Goal: Task Accomplishment & Management: Use online tool/utility

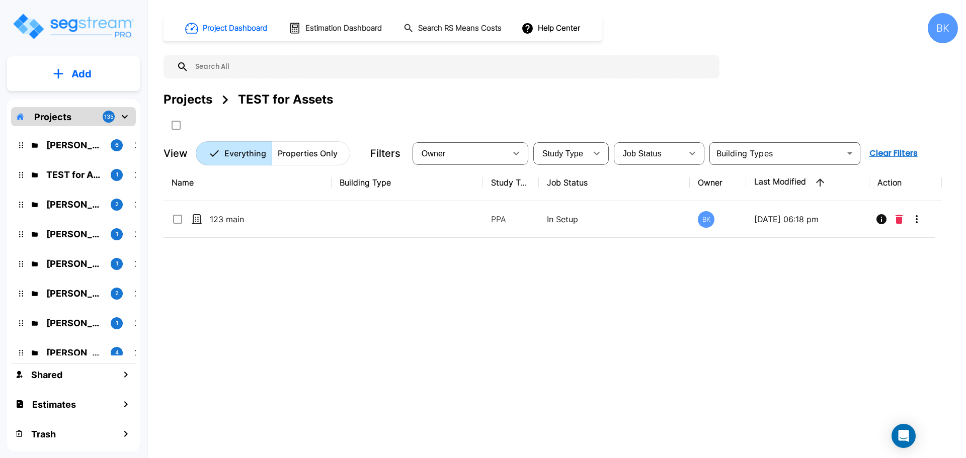
click at [414, 283] on div "Name Building Type Study Type Job Status Owner Last Modified Action 123 main PP…" at bounding box center [553, 307] width 778 height 284
drag, startPoint x: 164, startPoint y: 0, endPoint x: 261, endPoint y: 261, distance: 278.6
click at [268, 267] on div "Name Building Type Study Type Job Status Owner Last Modified Action 123 main PP…" at bounding box center [553, 307] width 778 height 284
click at [74, 144] on p "Neil Krech" at bounding box center [74, 145] width 56 height 14
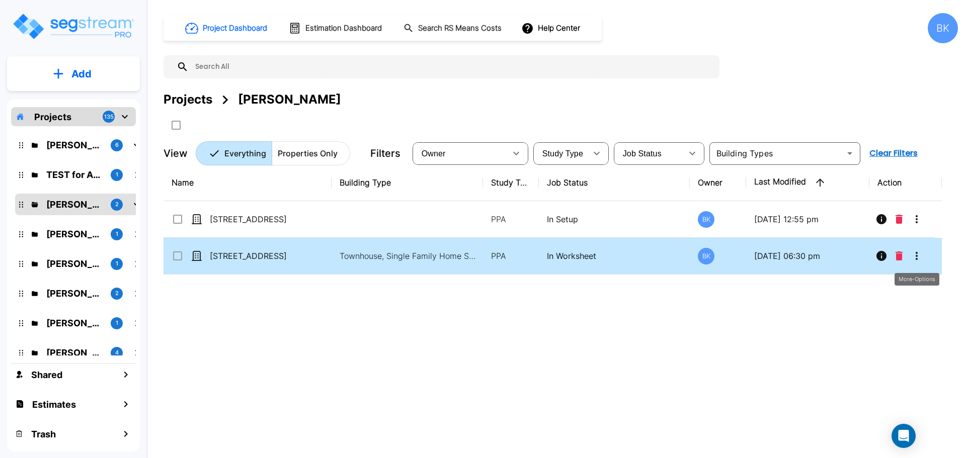
click at [914, 256] on icon "More-Options" at bounding box center [917, 256] width 12 height 12
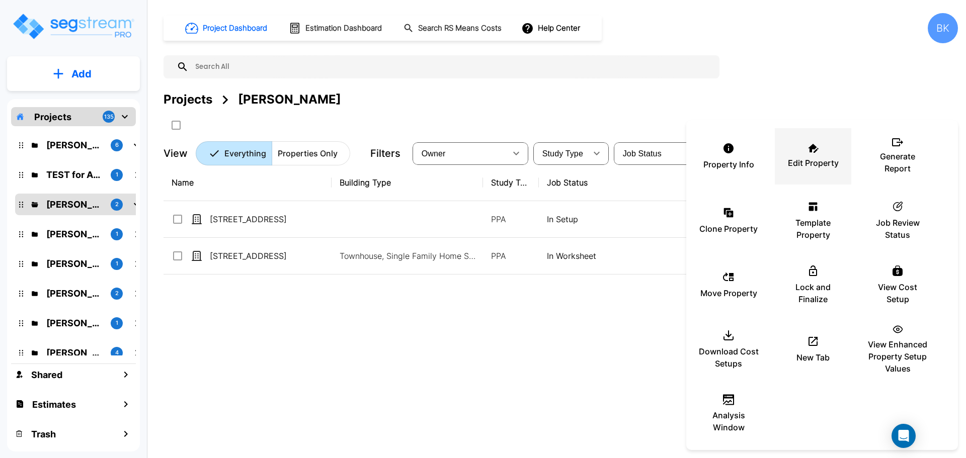
click at [823, 164] on p "Edit Property" at bounding box center [813, 163] width 51 height 12
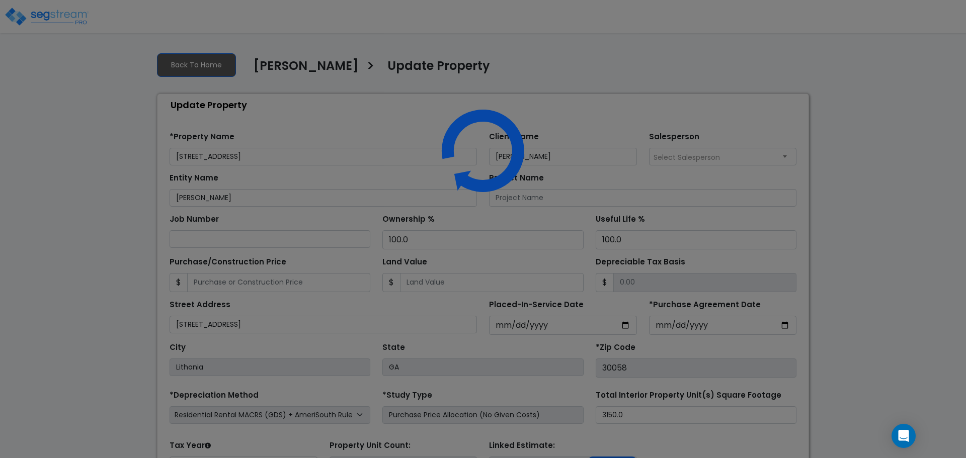
select select "2025"
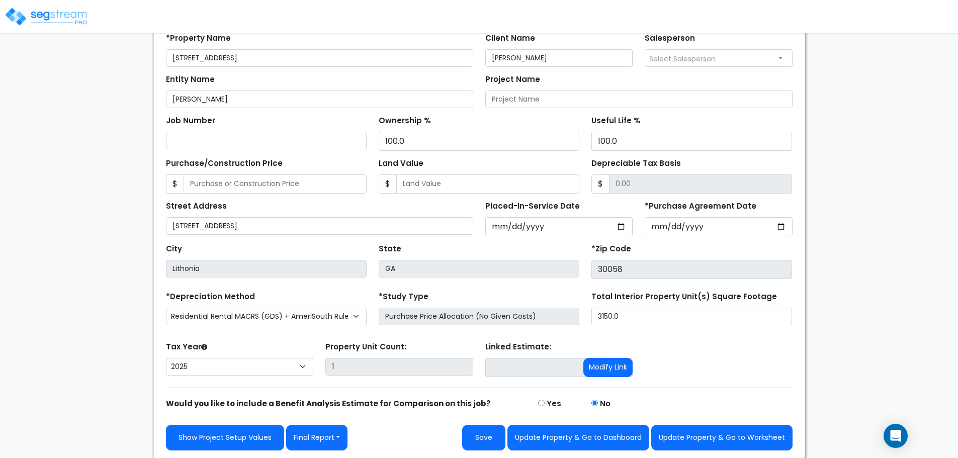
scroll to position [100, 0]
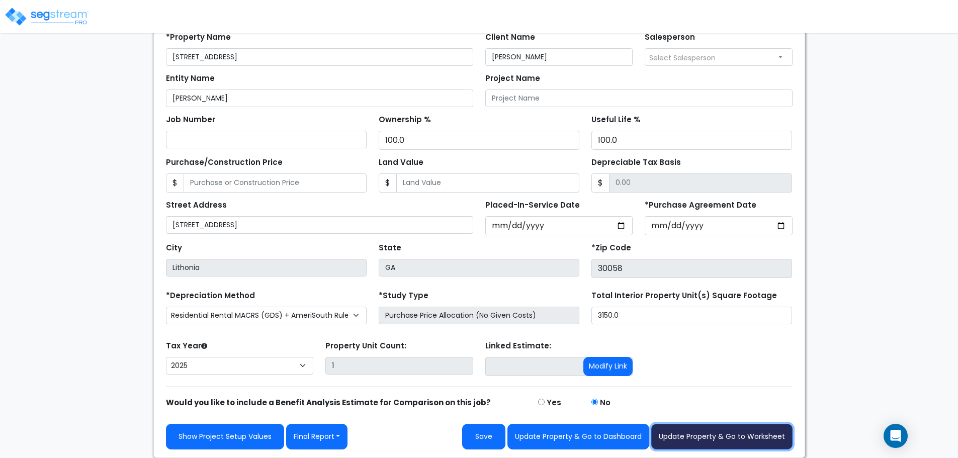
click at [704, 434] on button "Update Property & Go to Worksheet" at bounding box center [722, 437] width 141 height 26
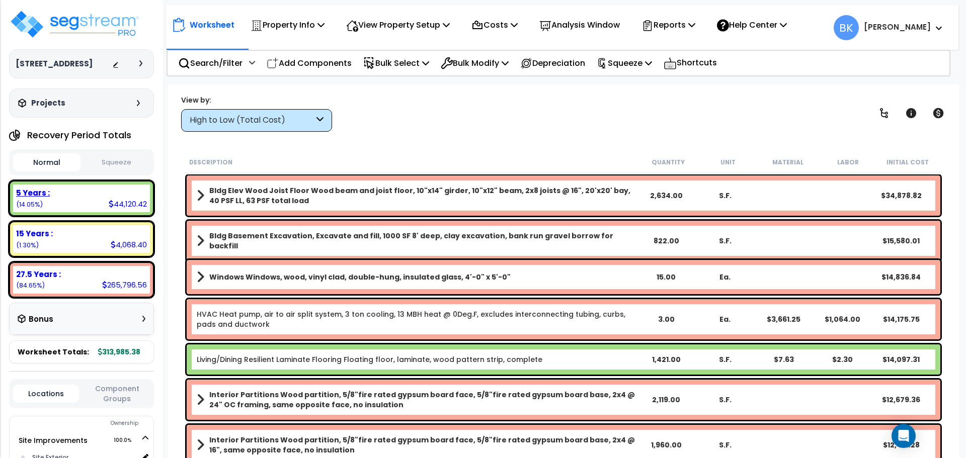
click at [102, 200] on div "5 Years : 44,120.42 (14.05%)" at bounding box center [81, 199] width 137 height 28
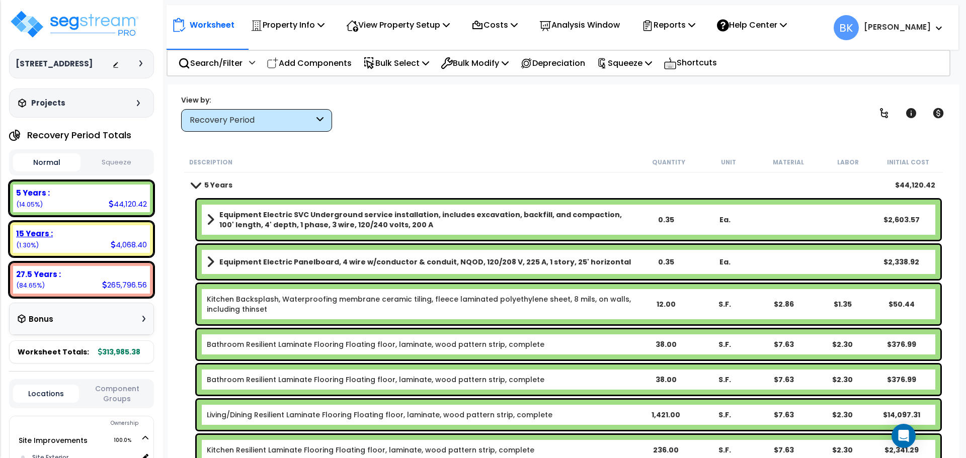
click at [78, 242] on div "15 Years : 4,068.40 (1.30%)" at bounding box center [81, 239] width 137 height 28
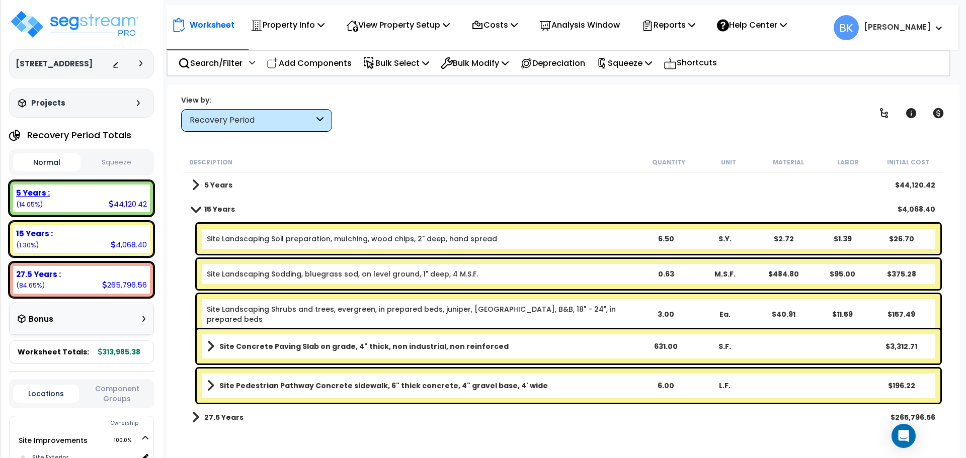
click at [94, 191] on div "5 Years :" at bounding box center [81, 193] width 131 height 11
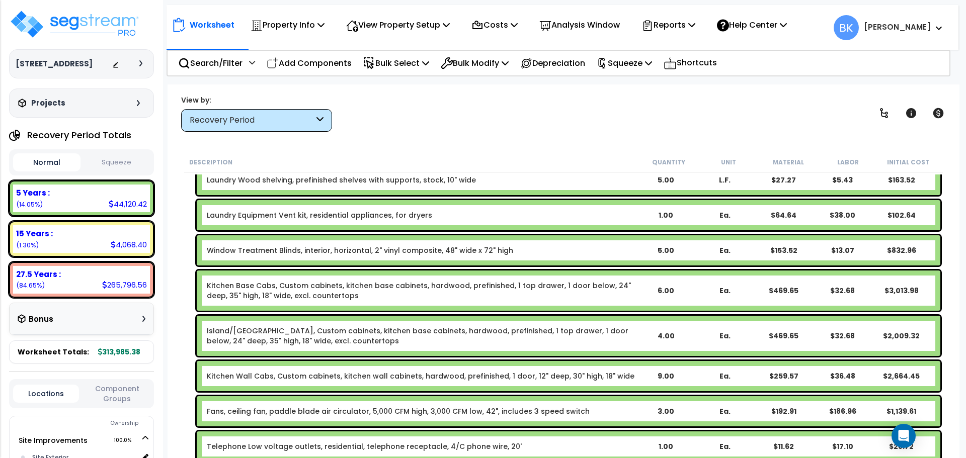
scroll to position [453, 0]
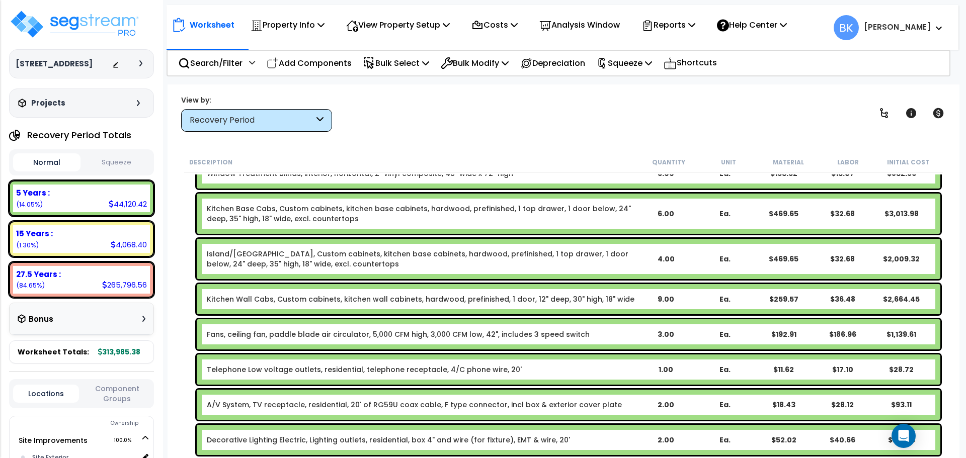
click at [260, 220] on link "Kitchen Base Cabs, Custom cabinets, kitchen base cabinets, hardwood, prefinishe…" at bounding box center [421, 214] width 429 height 20
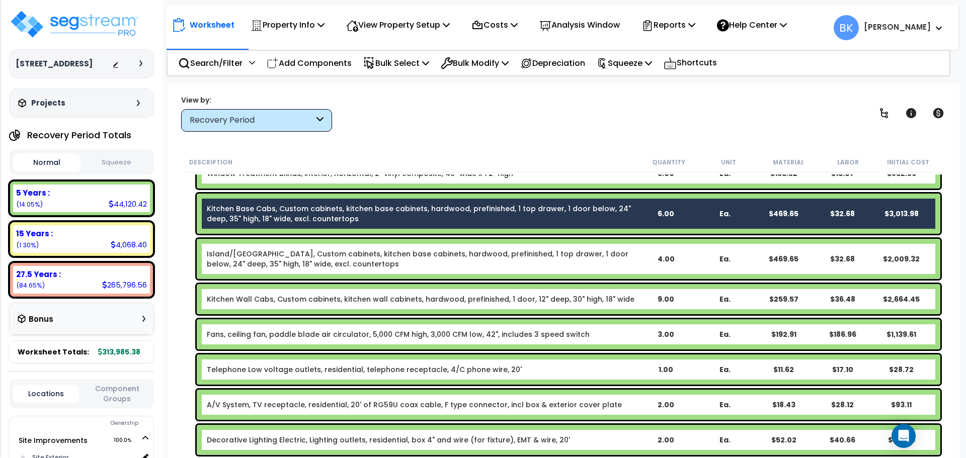
click at [253, 258] on link "Island/[GEOGRAPHIC_DATA], Custom cabinets, kitchen base cabinets, hardwood, pre…" at bounding box center [421, 259] width 429 height 20
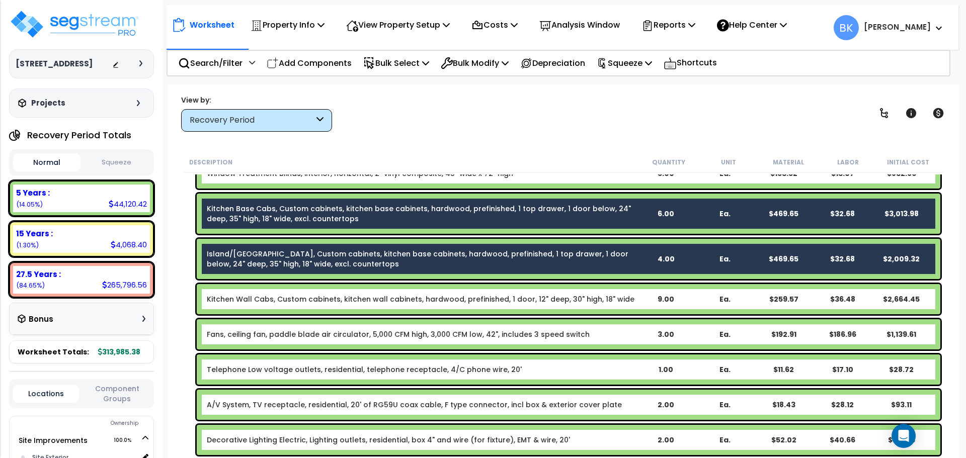
click at [253, 289] on div "Kitchen Wall Cabs, Custom cabinets, kitchen wall cabinets, hardwood, prefinishe…" at bounding box center [569, 299] width 744 height 30
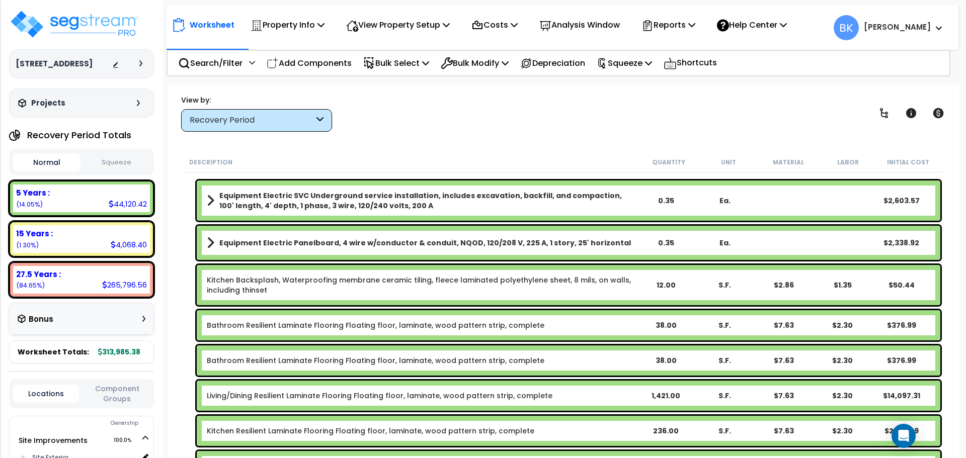
scroll to position [0, 0]
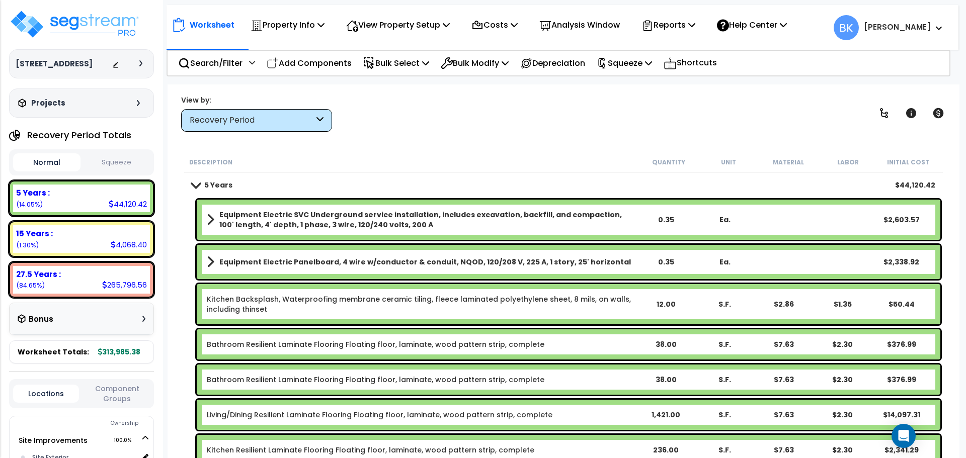
click at [253, 308] on link "Kitchen Backsplash, Waterproofing membrane ceramic tiling, fleece laminated pol…" at bounding box center [421, 304] width 429 height 20
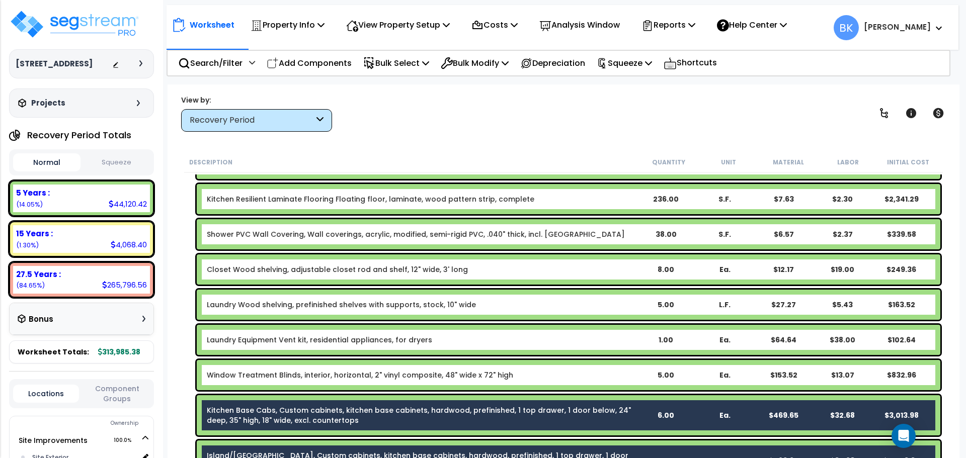
scroll to position [252, 0]
click at [275, 232] on link "Shower PVC Wall Covering, Wall coverings, acrylic, modified, semi-rigid PVC, .0…" at bounding box center [416, 234] width 418 height 10
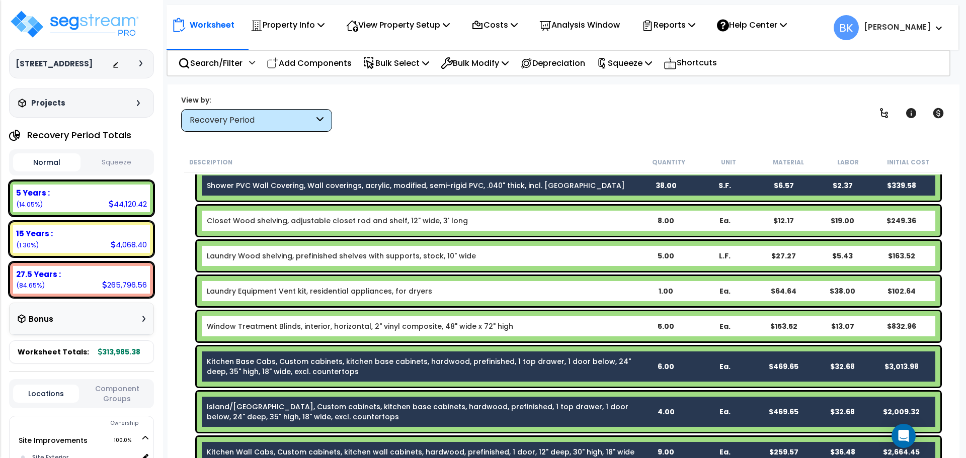
scroll to position [302, 0]
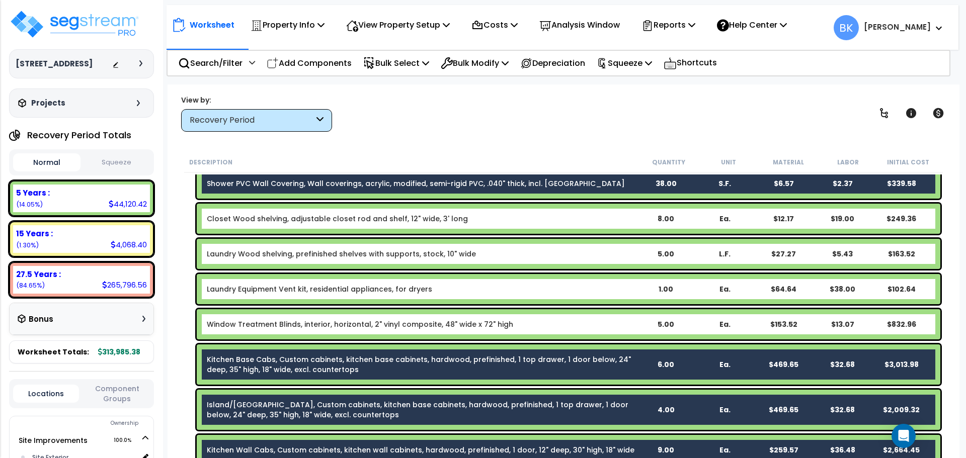
click at [262, 327] on link "Window Treatment Blinds, interior, horizontal, 2" vinyl composite, 48" wide x 7…" at bounding box center [360, 324] width 306 height 10
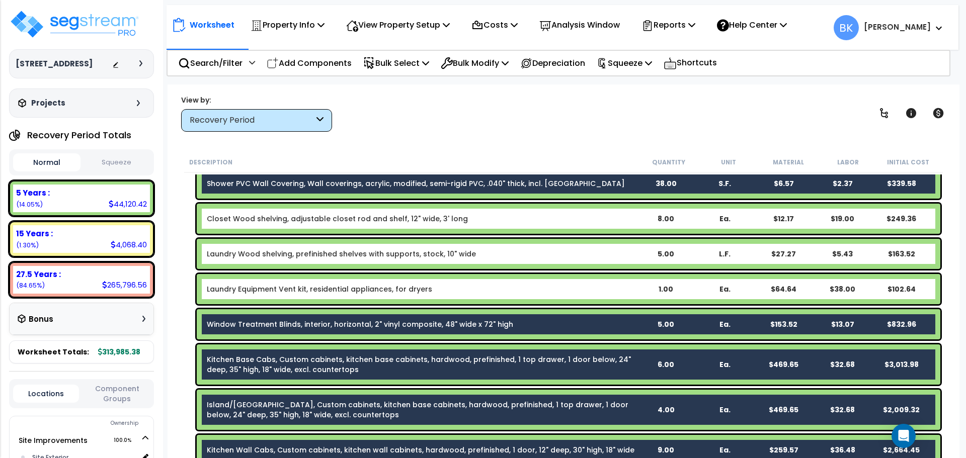
click at [241, 322] on link "Window Treatment Blinds, interior, horizontal, 2" vinyl composite, 48" wide x 7…" at bounding box center [360, 324] width 306 height 10
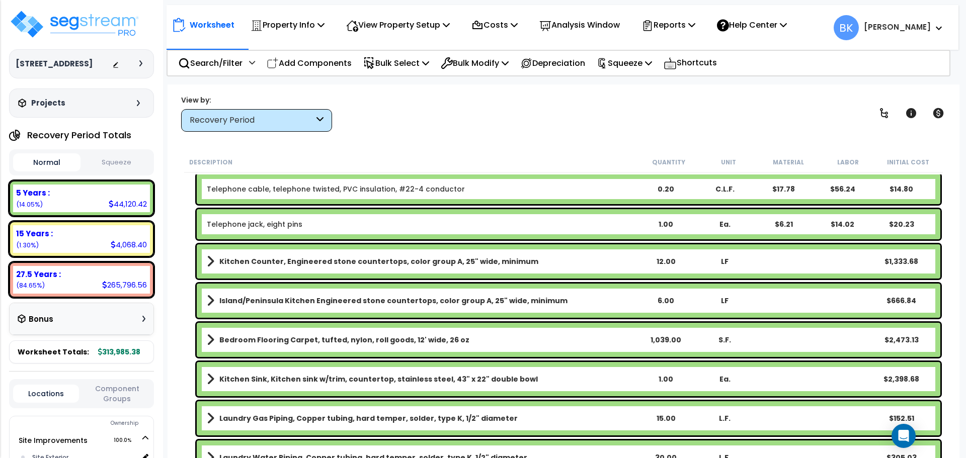
scroll to position [855, 0]
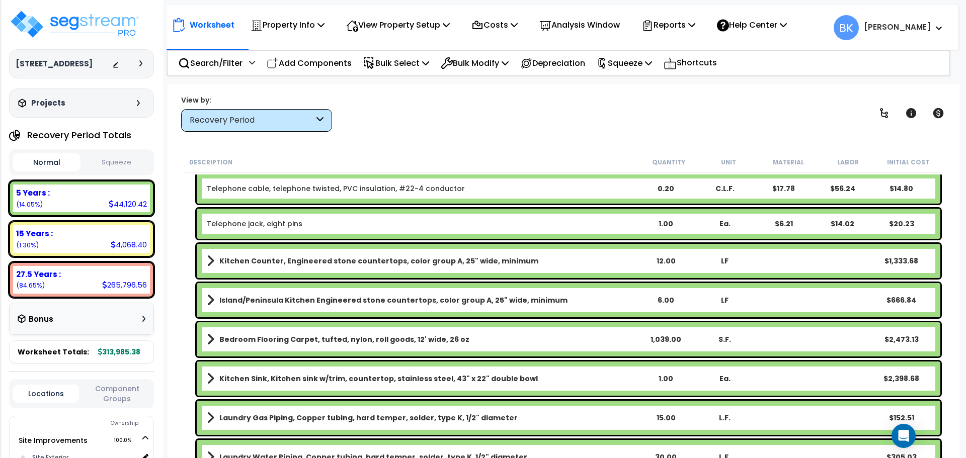
click at [262, 265] on b "Kitchen Counter, Engineered stone countertops, color group A, 25" wide, minimum" at bounding box center [378, 261] width 319 height 10
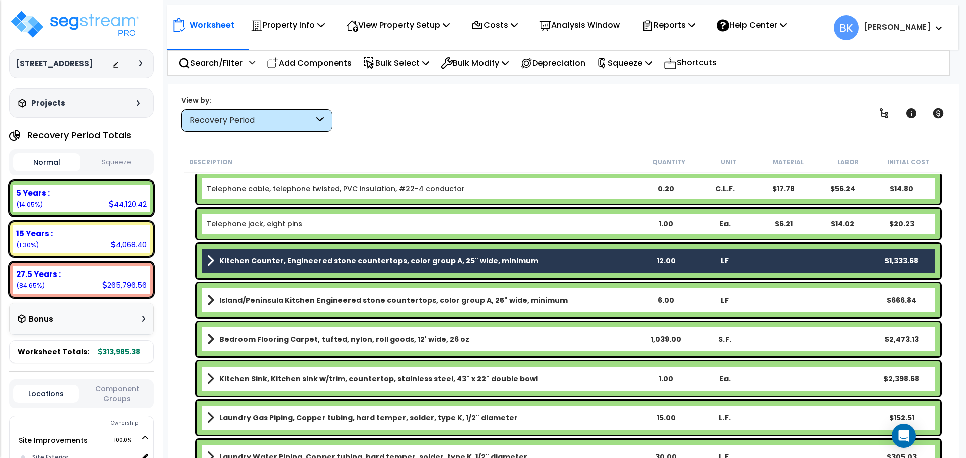
click at [259, 294] on link "Island/Peninsula Kitchen Engineered stone countertops, color group A, 25" wide,…" at bounding box center [421, 300] width 429 height 14
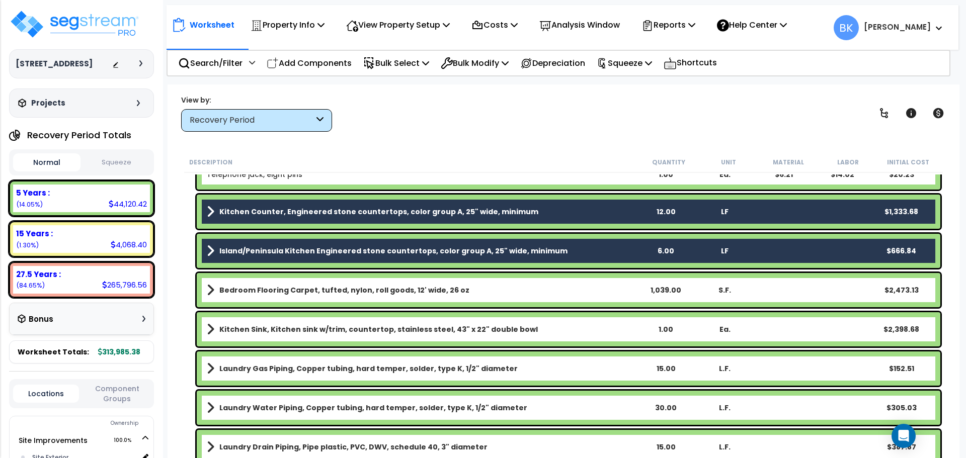
scroll to position [906, 0]
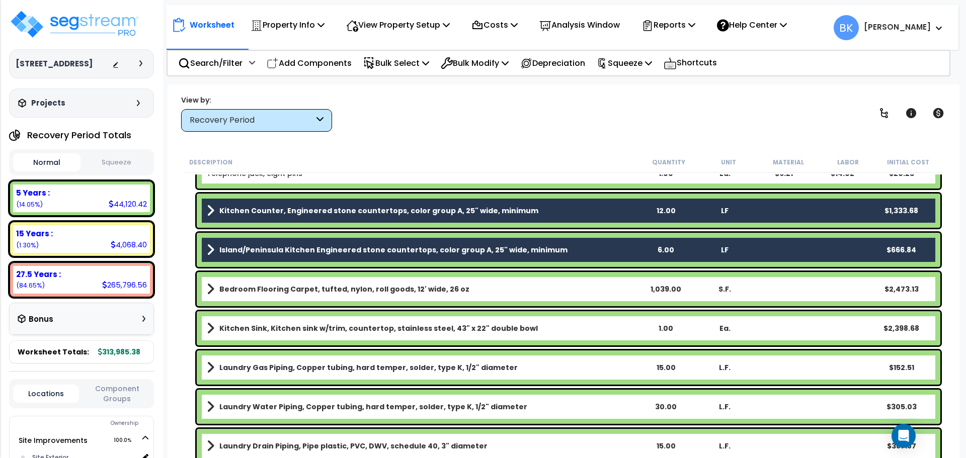
click at [255, 333] on b "Kitchen Sink, Kitchen sink w/trim, countertop, stainless steel, 43" x 22" doubl…" at bounding box center [378, 329] width 318 height 10
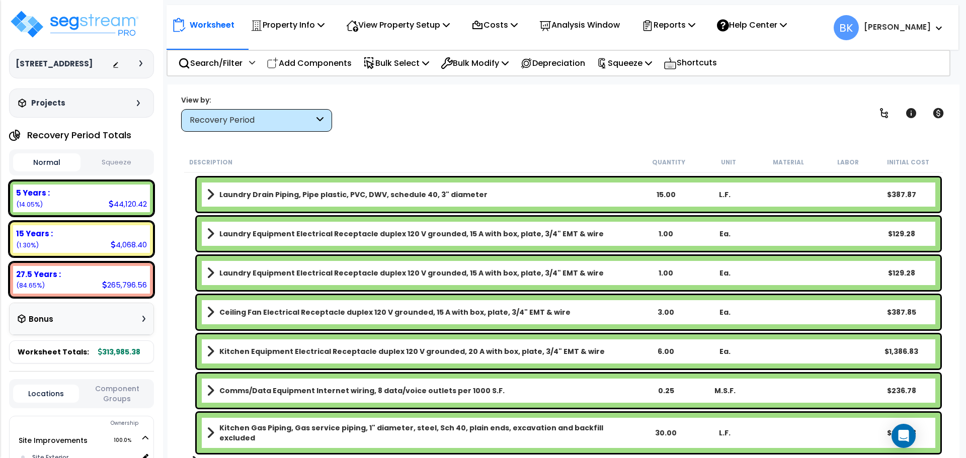
scroll to position [1196, 0]
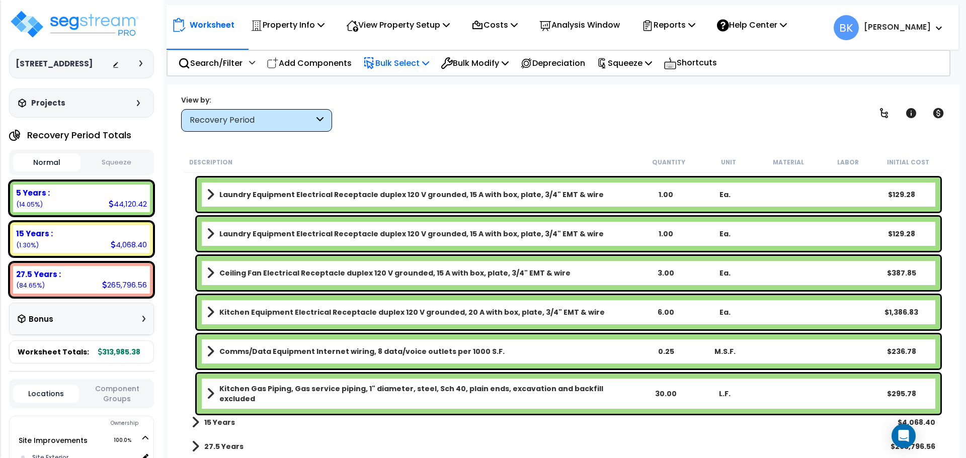
click at [417, 67] on p "Bulk Select" at bounding box center [396, 63] width 66 height 14
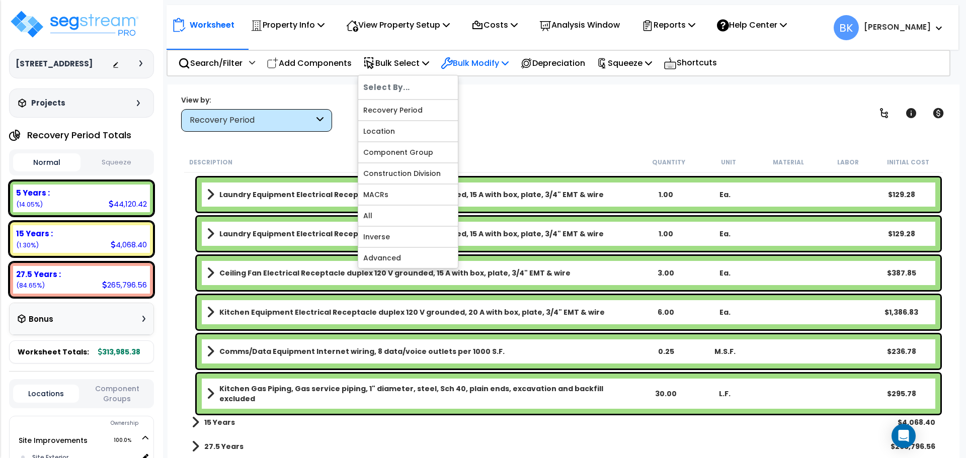
click at [479, 64] on p "Bulk Modify" at bounding box center [475, 63] width 68 height 14
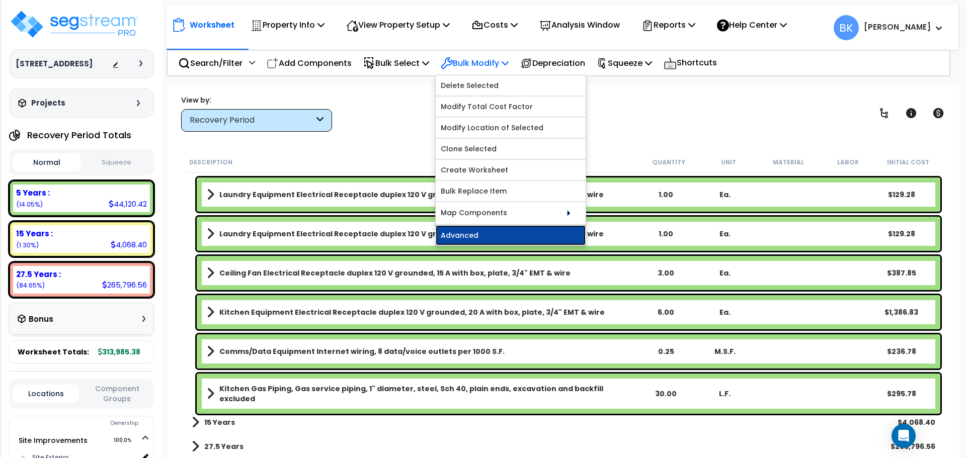
click at [491, 228] on link "Advanced" at bounding box center [511, 235] width 150 height 20
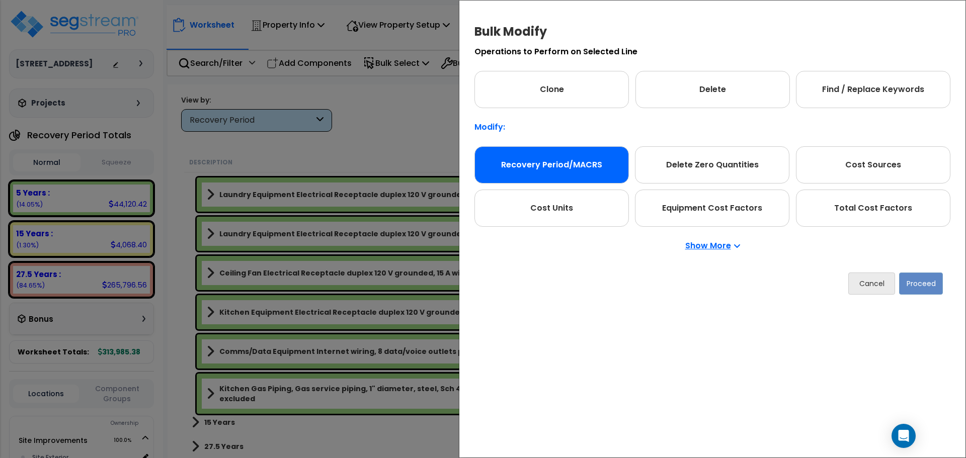
click at [569, 148] on div "Recovery Period/MACRS" at bounding box center [551, 164] width 154 height 37
click at [933, 283] on button "Proceed" at bounding box center [921, 284] width 44 height 22
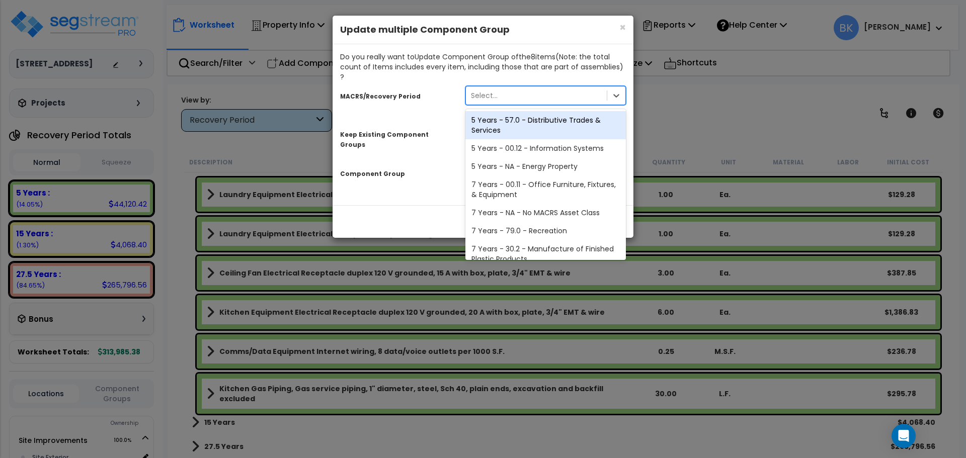
click at [512, 93] on div "Select..." at bounding box center [536, 96] width 141 height 16
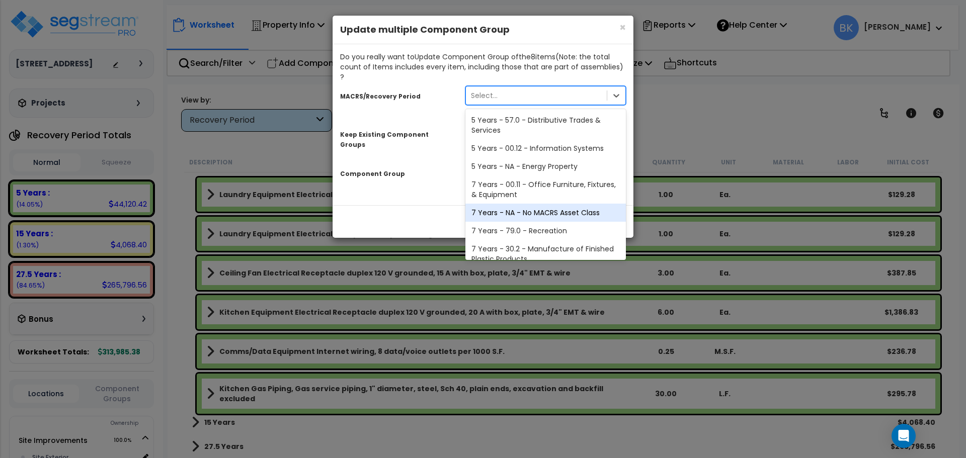
scroll to position [123, 0]
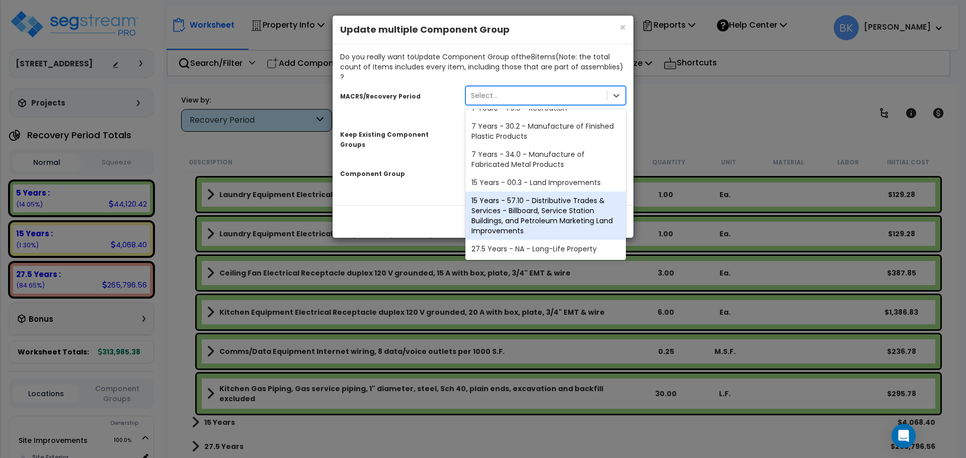
click at [521, 240] on div "27.5 Years - NA - Long-Life Property" at bounding box center [545, 249] width 160 height 18
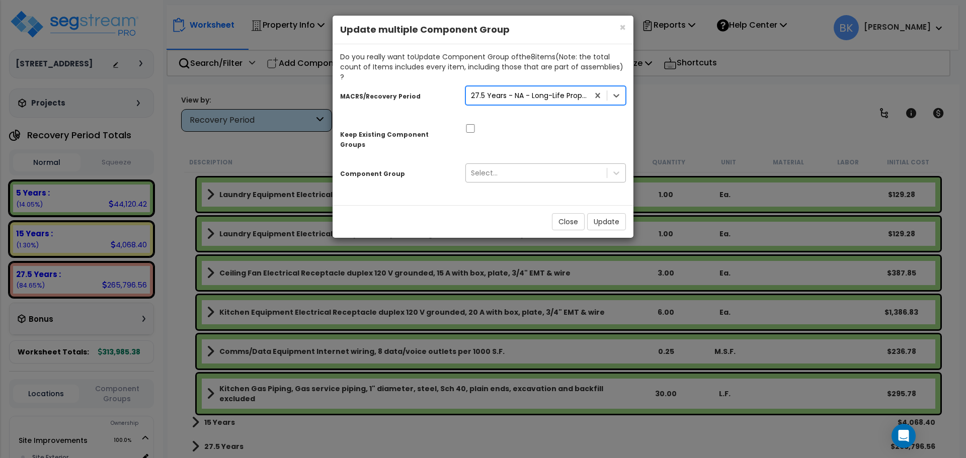
click at [503, 165] on div "Select..." at bounding box center [536, 173] width 141 height 16
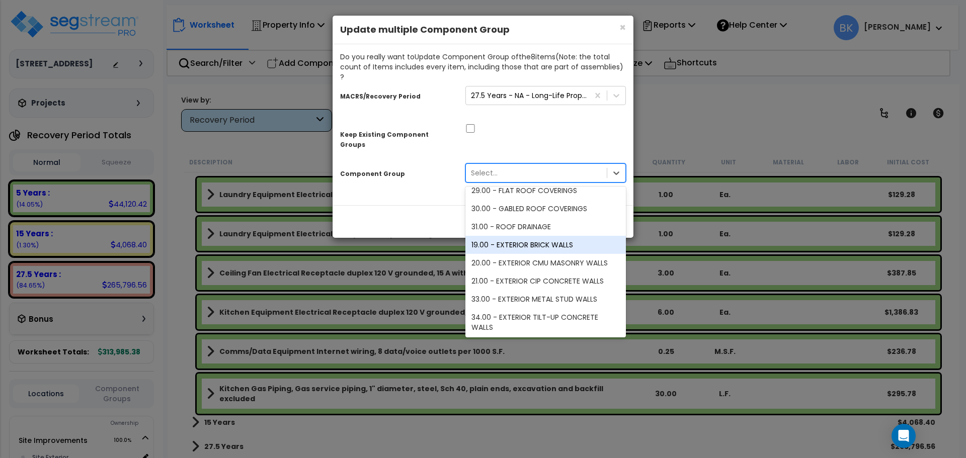
scroll to position [503, 0]
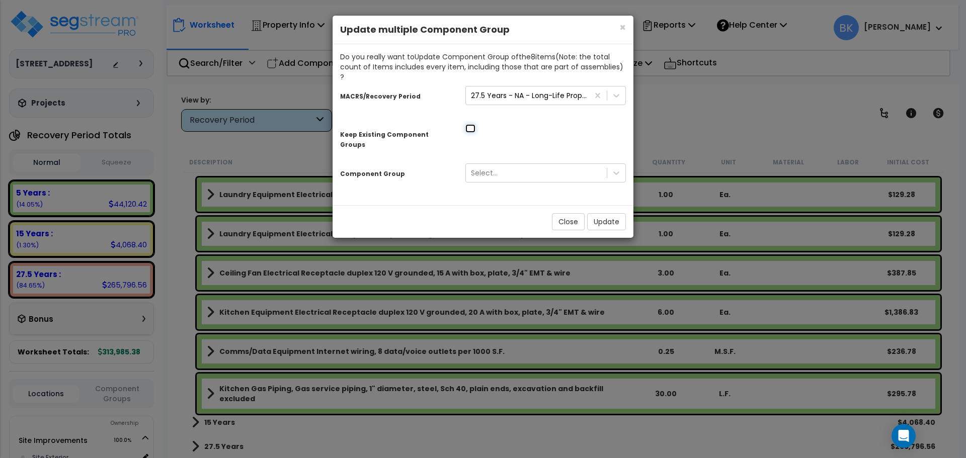
click at [468, 124] on input "checkbox" at bounding box center [470, 128] width 10 height 9
checkbox input "true"
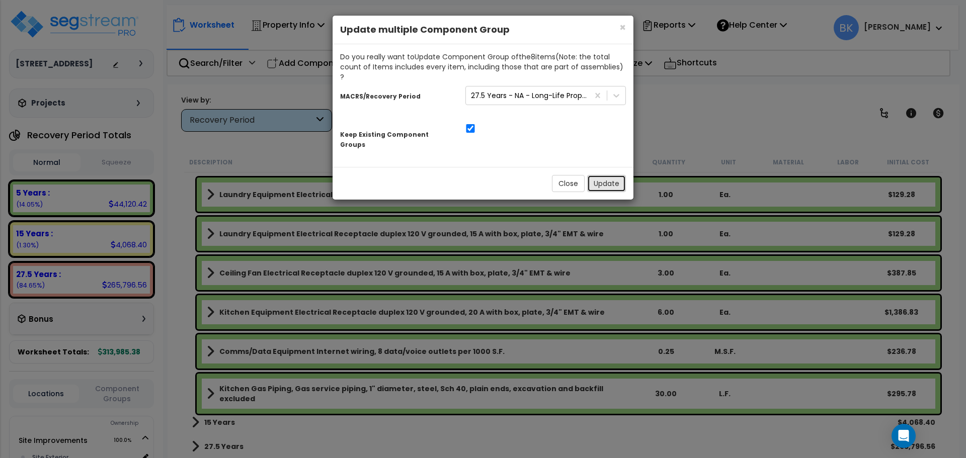
click at [601, 175] on button "Update" at bounding box center [606, 183] width 39 height 17
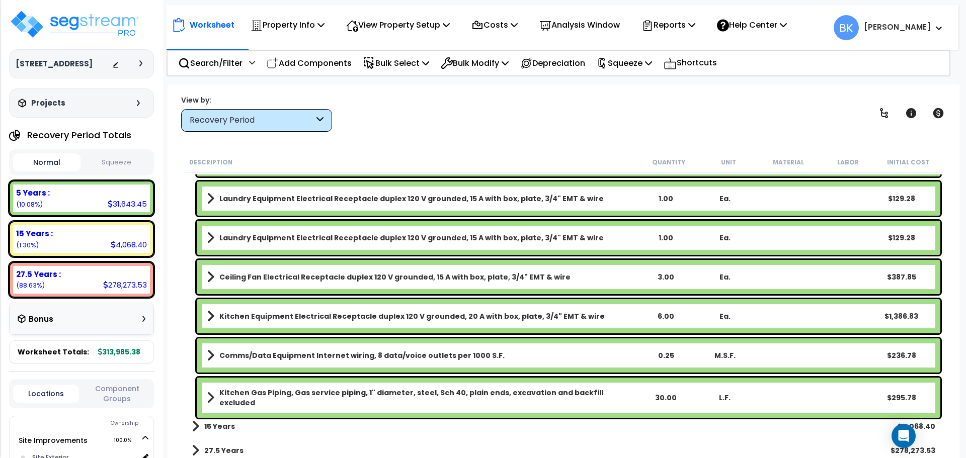
scroll to position [893, 0]
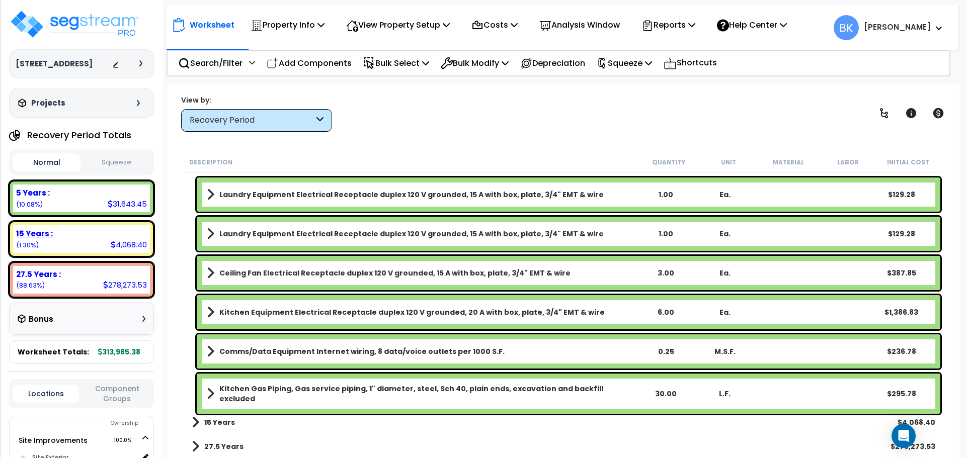
click at [91, 216] on div "5 Years : 31,643.45 (10.08%)" at bounding box center [81, 199] width 145 height 36
click at [88, 231] on div "15 Years :" at bounding box center [81, 233] width 131 height 11
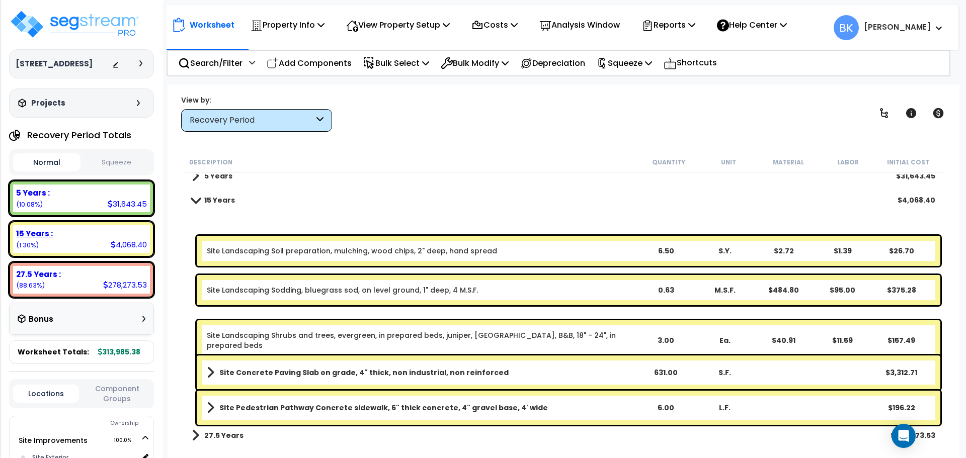
scroll to position [9, 0]
click at [102, 275] on div "27.5 Years :" at bounding box center [81, 274] width 131 height 11
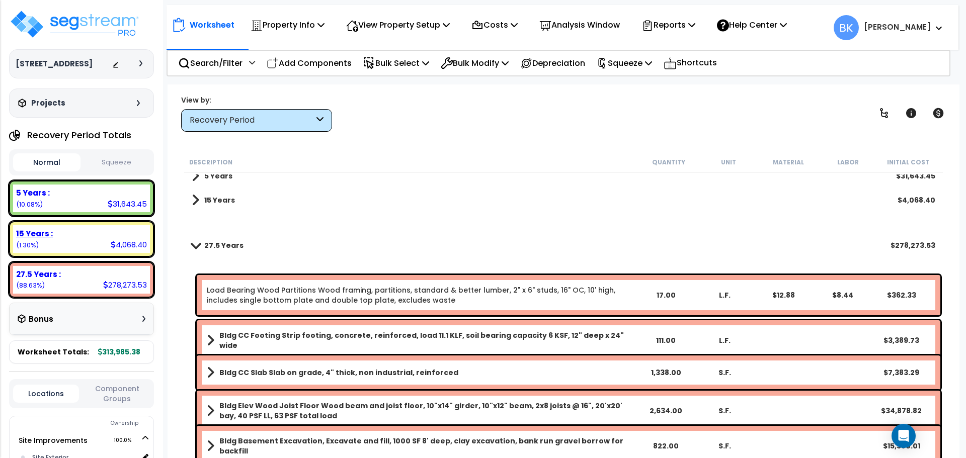
click at [104, 245] on div "15 Years : 4,068.40 (1.30%)" at bounding box center [81, 239] width 137 height 28
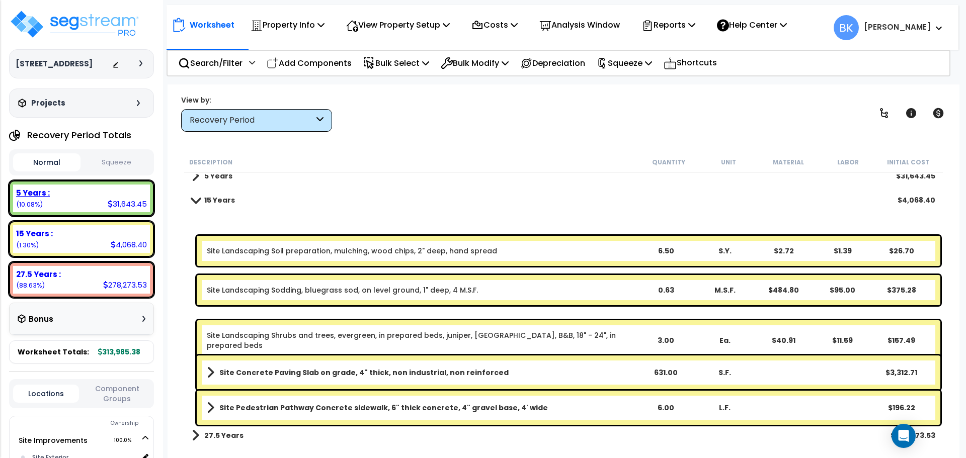
click at [101, 205] on div "5 Years : 31,643.45 (10.08%)" at bounding box center [81, 199] width 137 height 28
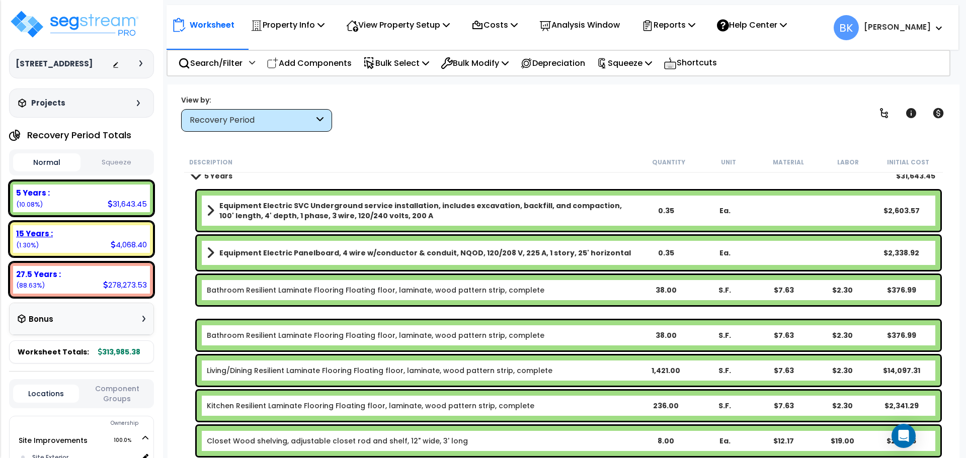
click at [100, 231] on div "15 Years :" at bounding box center [81, 233] width 131 height 11
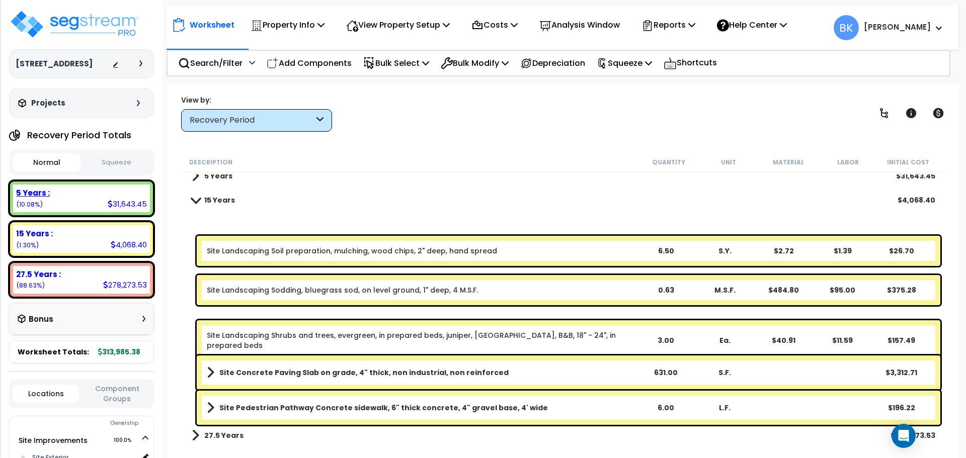
click at [102, 203] on div "5 Years : 31,643.45 (10.08%)" at bounding box center [81, 199] width 137 height 28
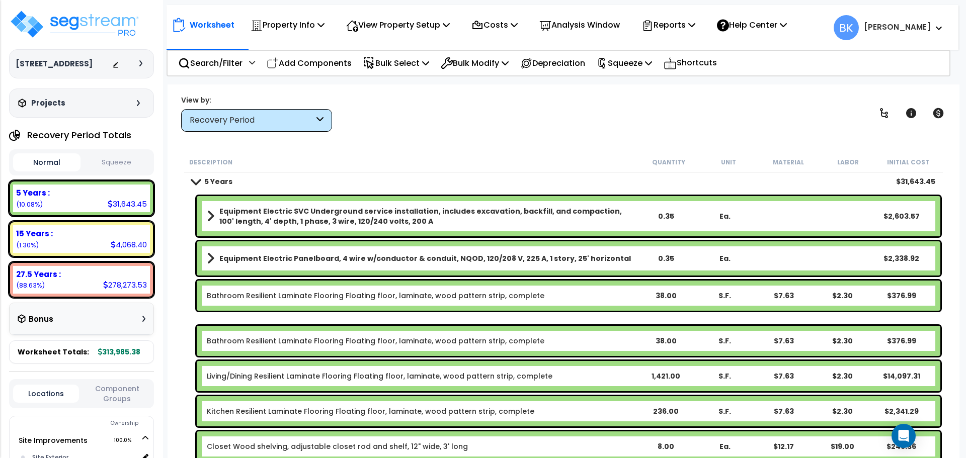
scroll to position [0, 0]
